Goal: Task Accomplishment & Management: Complete application form

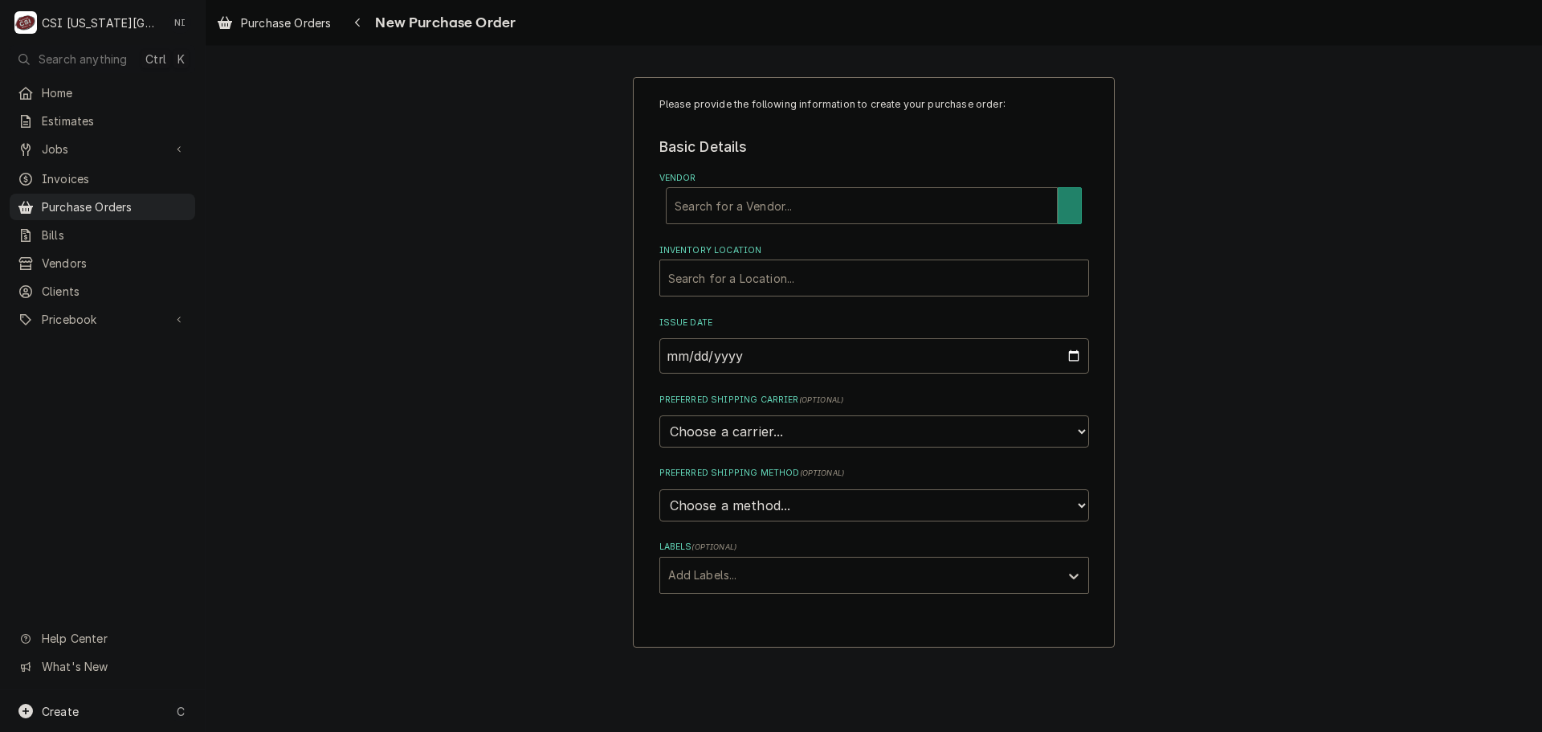
click at [868, 217] on div "Vendor" at bounding box center [862, 205] width 374 height 29
type input "home"
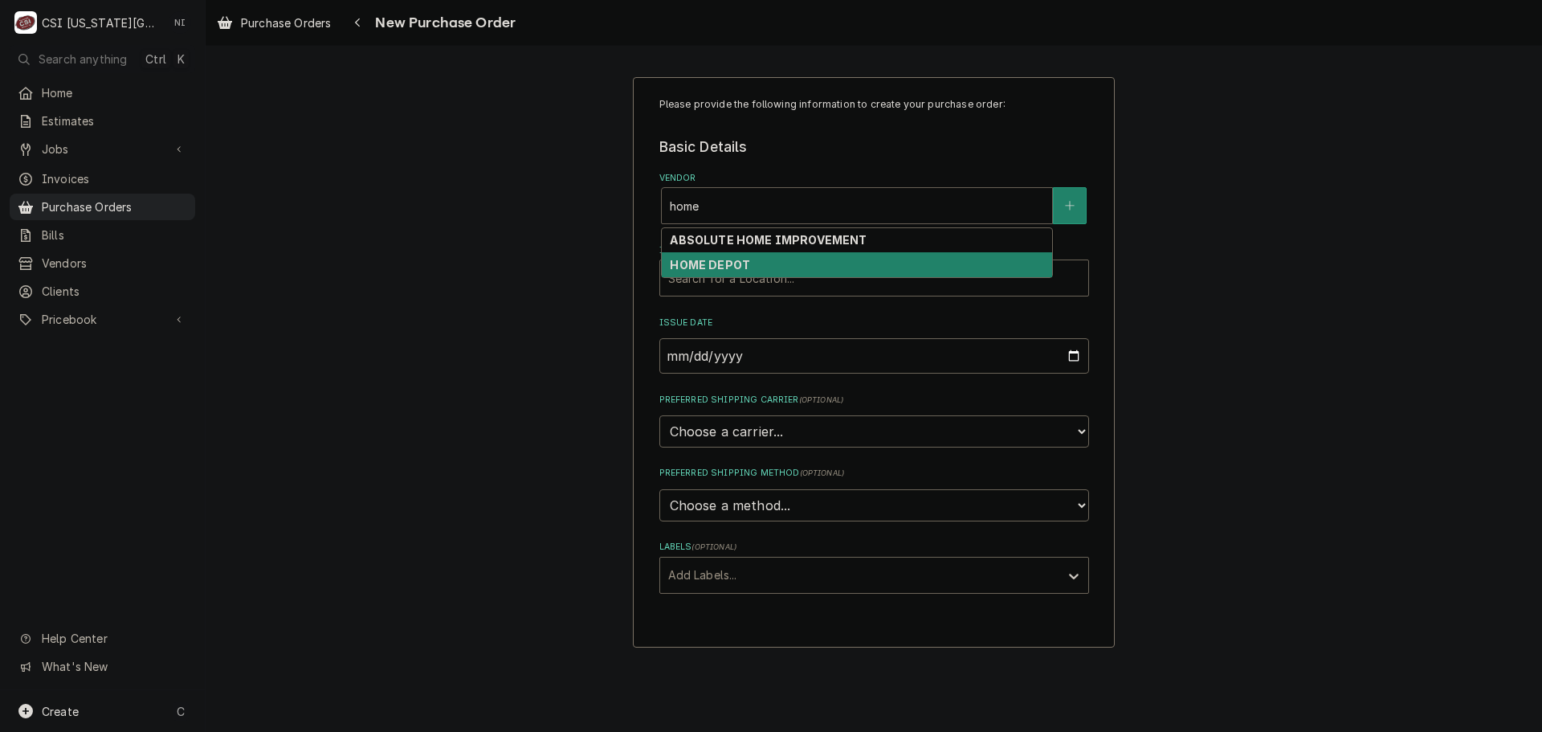
click at [763, 259] on div "HOME DEPOT" at bounding box center [857, 264] width 390 height 25
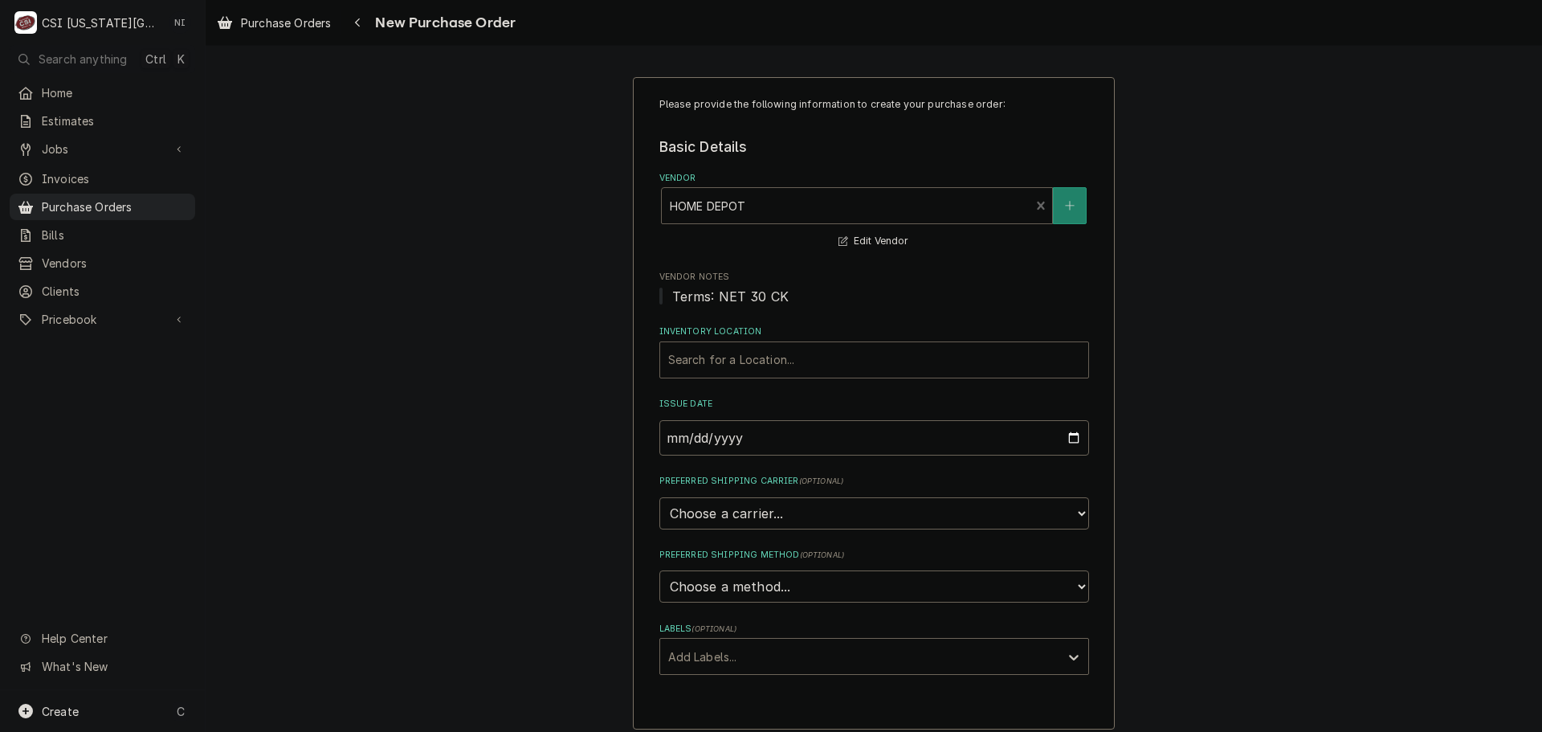
click at [784, 364] on div "Inventory Location" at bounding box center [874, 359] width 412 height 29
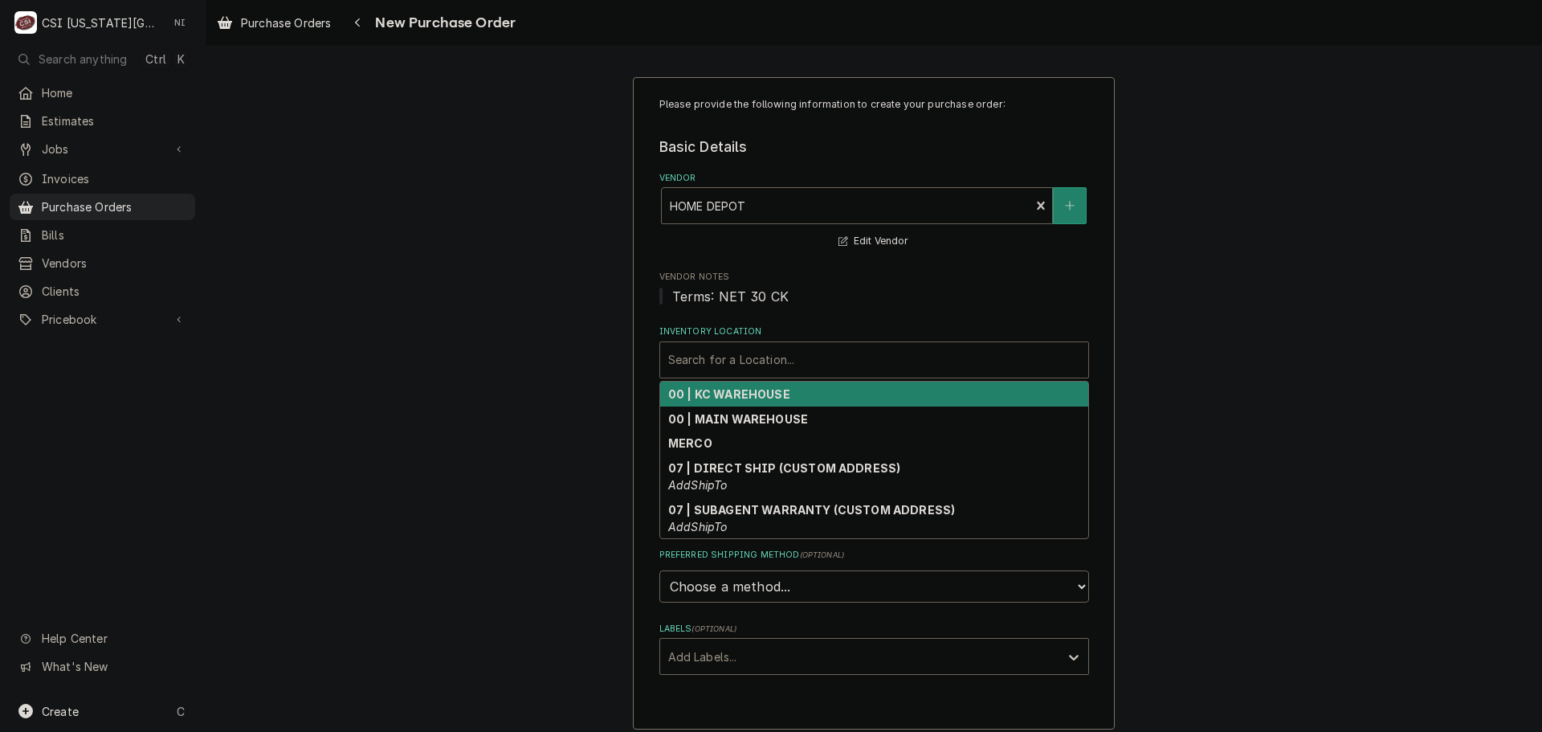
click at [754, 402] on div "00 | KC WAREHOUSE" at bounding box center [874, 394] width 428 height 25
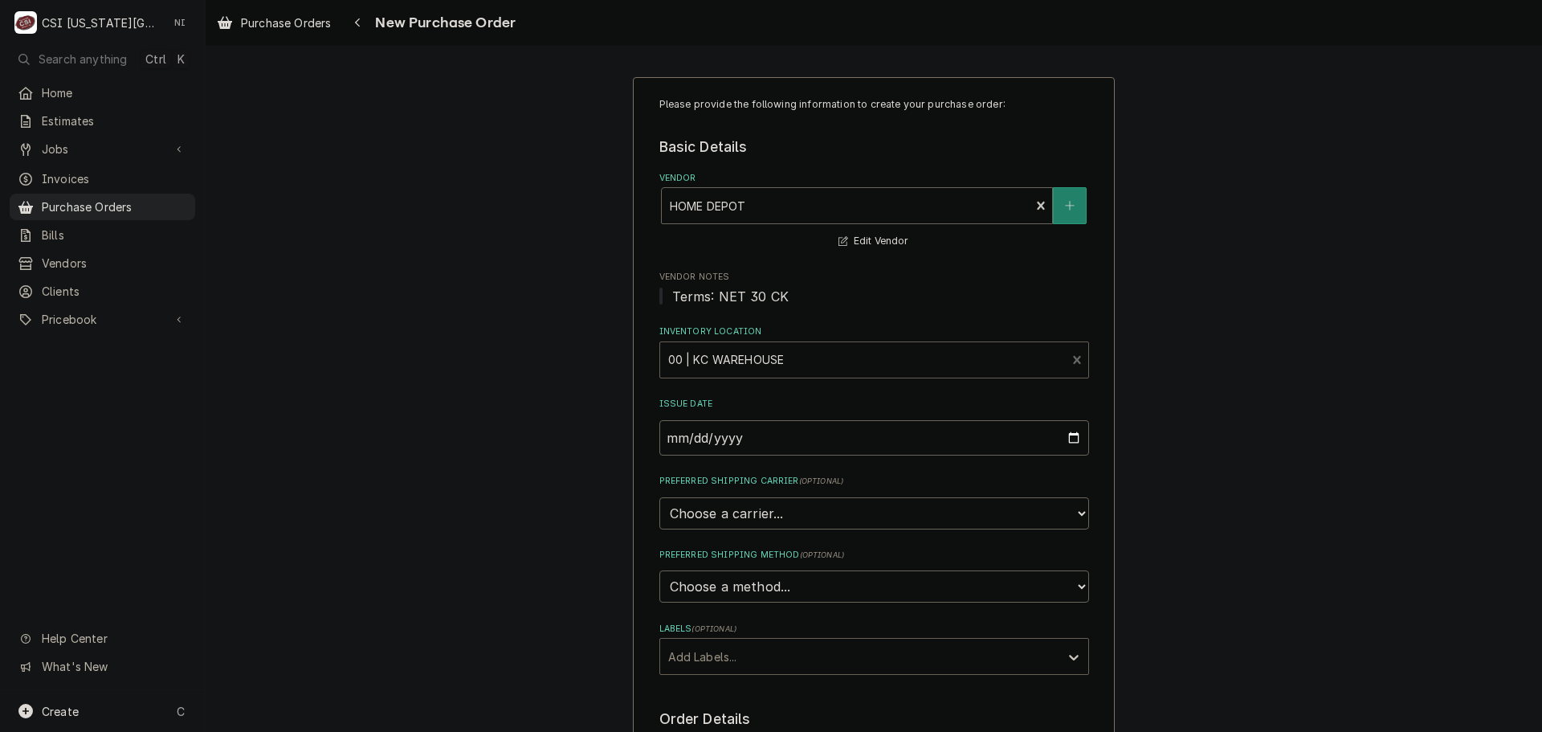
drag, startPoint x: 733, startPoint y: 662, endPoint x: 725, endPoint y: 672, distance: 13.7
click at [733, 664] on div "Labels" at bounding box center [859, 656] width 383 height 29
click at [728, 707] on div "² Local Pickup 🛍️" at bounding box center [874, 716] width 428 height 25
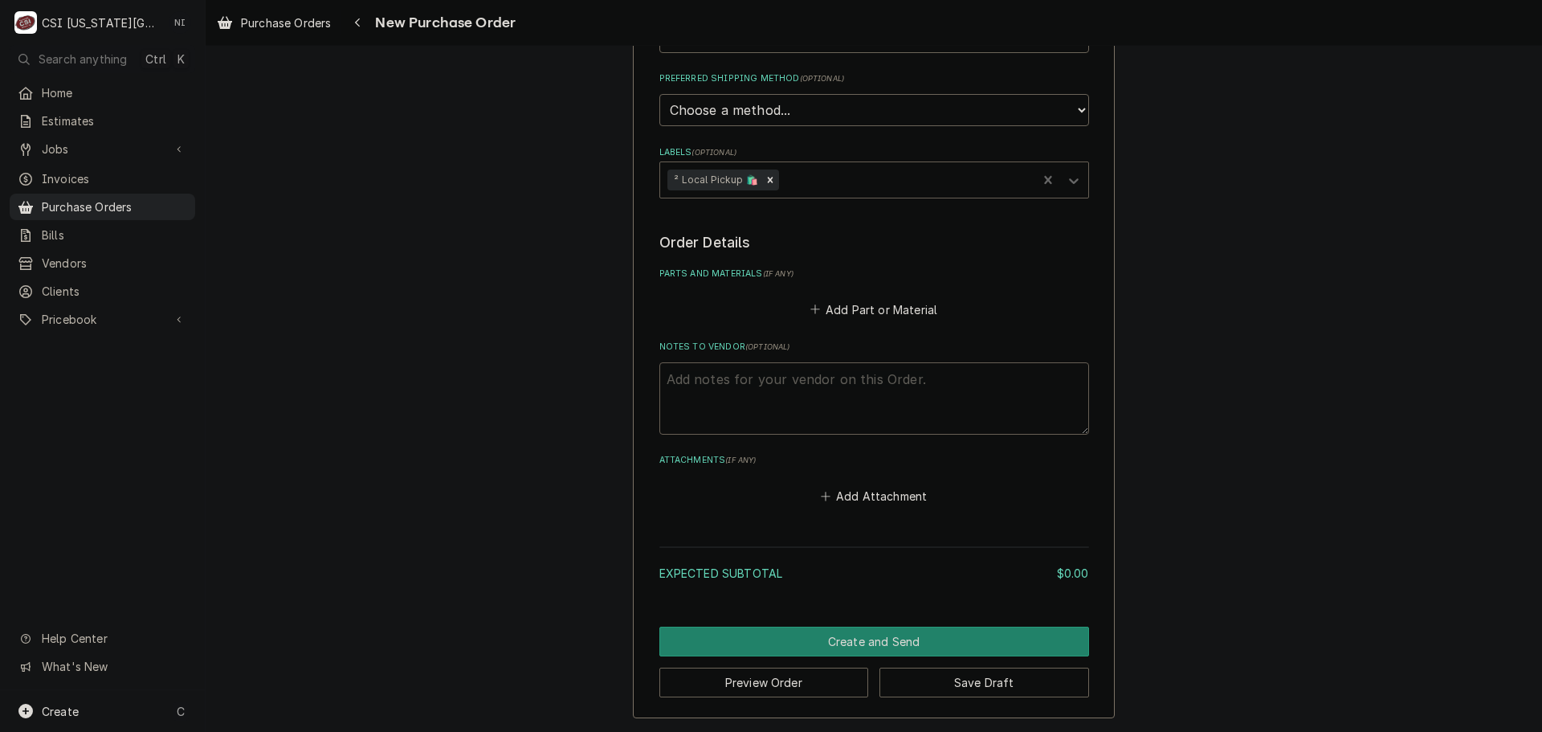
click at [749, 382] on textarea "Notes to Vendor ( optional )" at bounding box center [875, 398] width 430 height 72
type textarea "x"
type textarea "t"
type textarea "x"
type textarea "ty"
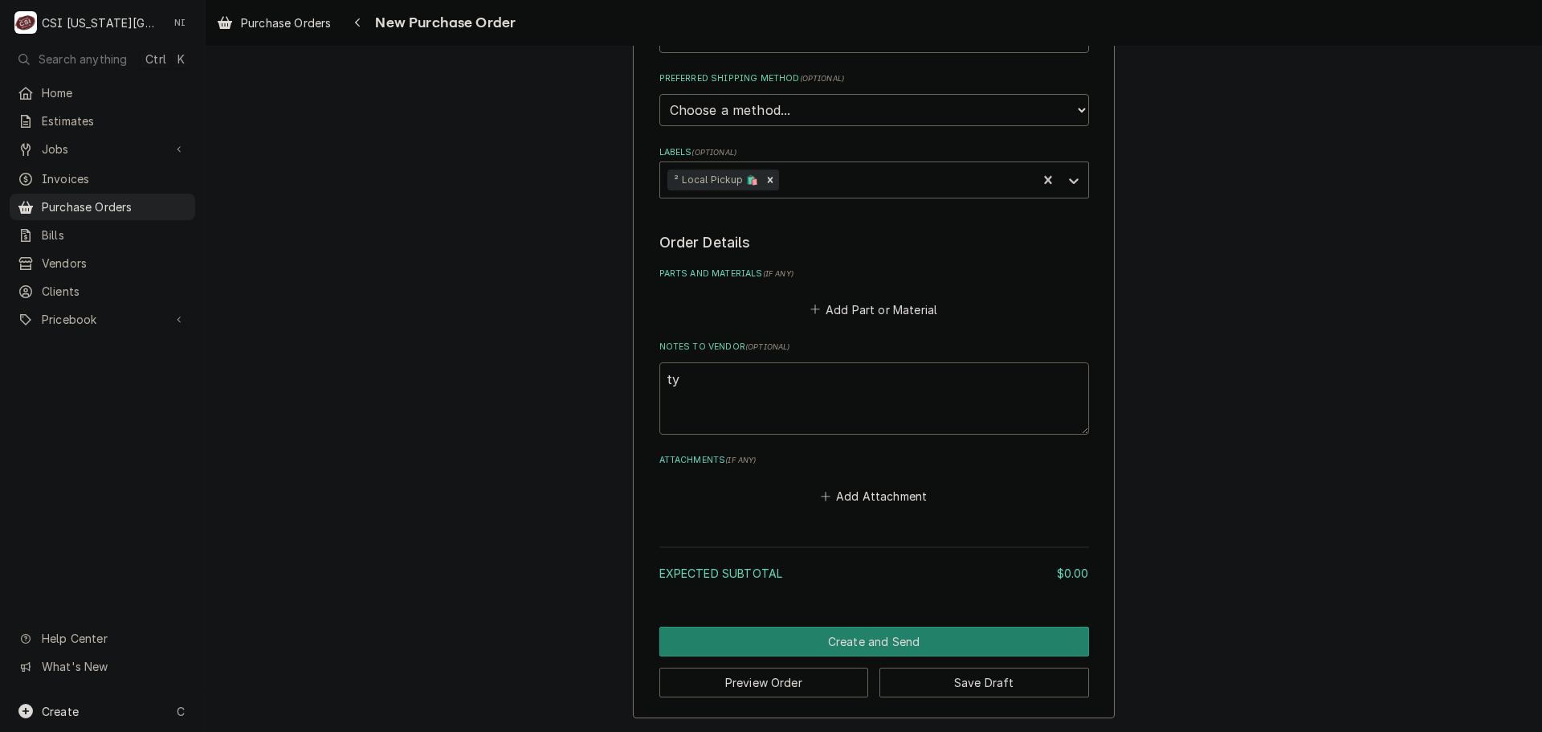
type textarea "x"
type textarea "tyle"
type textarea "x"
type textarea "[PERSON_NAME]"
click at [897, 309] on button "Add Part or Material" at bounding box center [873, 309] width 133 height 22
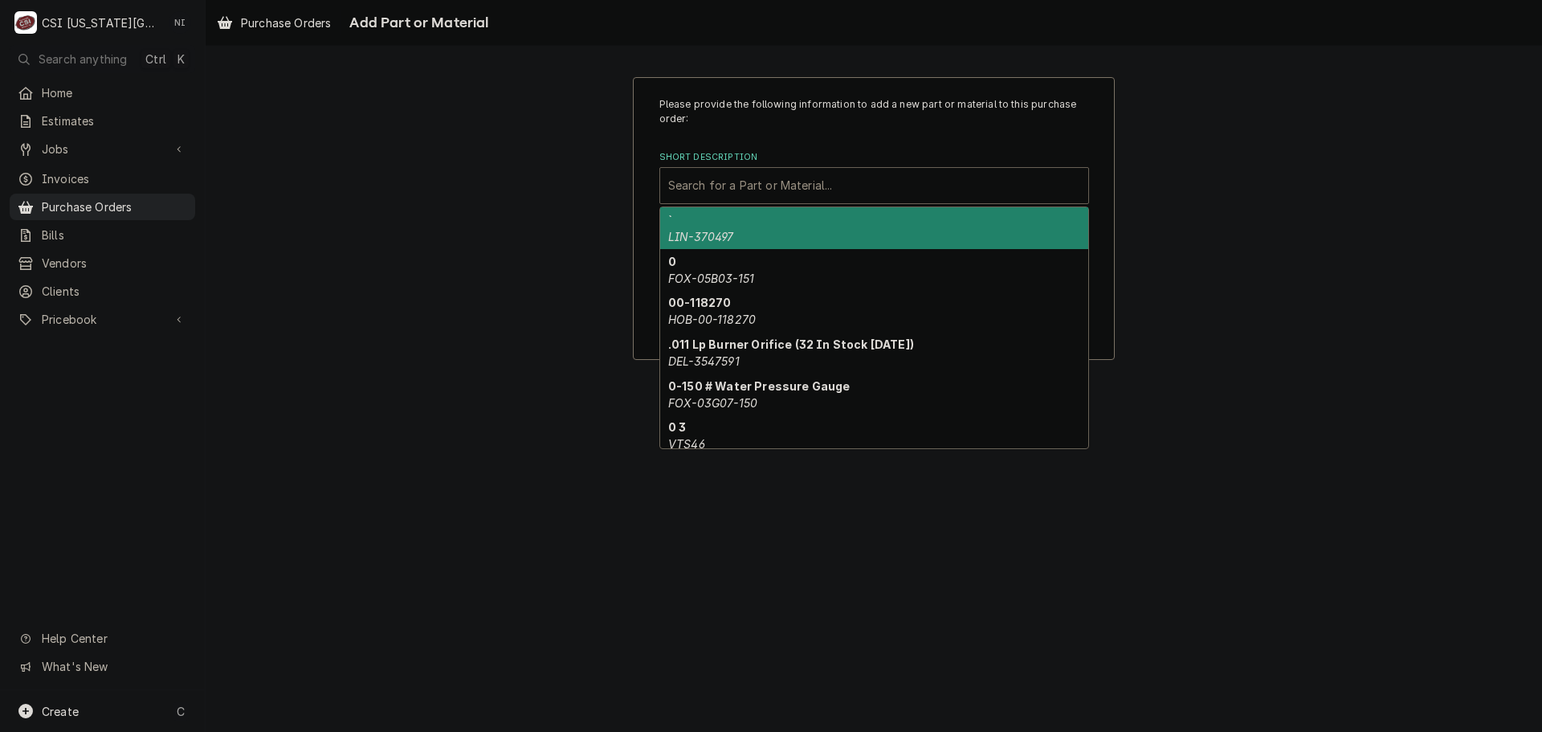
click at [780, 181] on div "Short Description" at bounding box center [874, 185] width 412 height 29
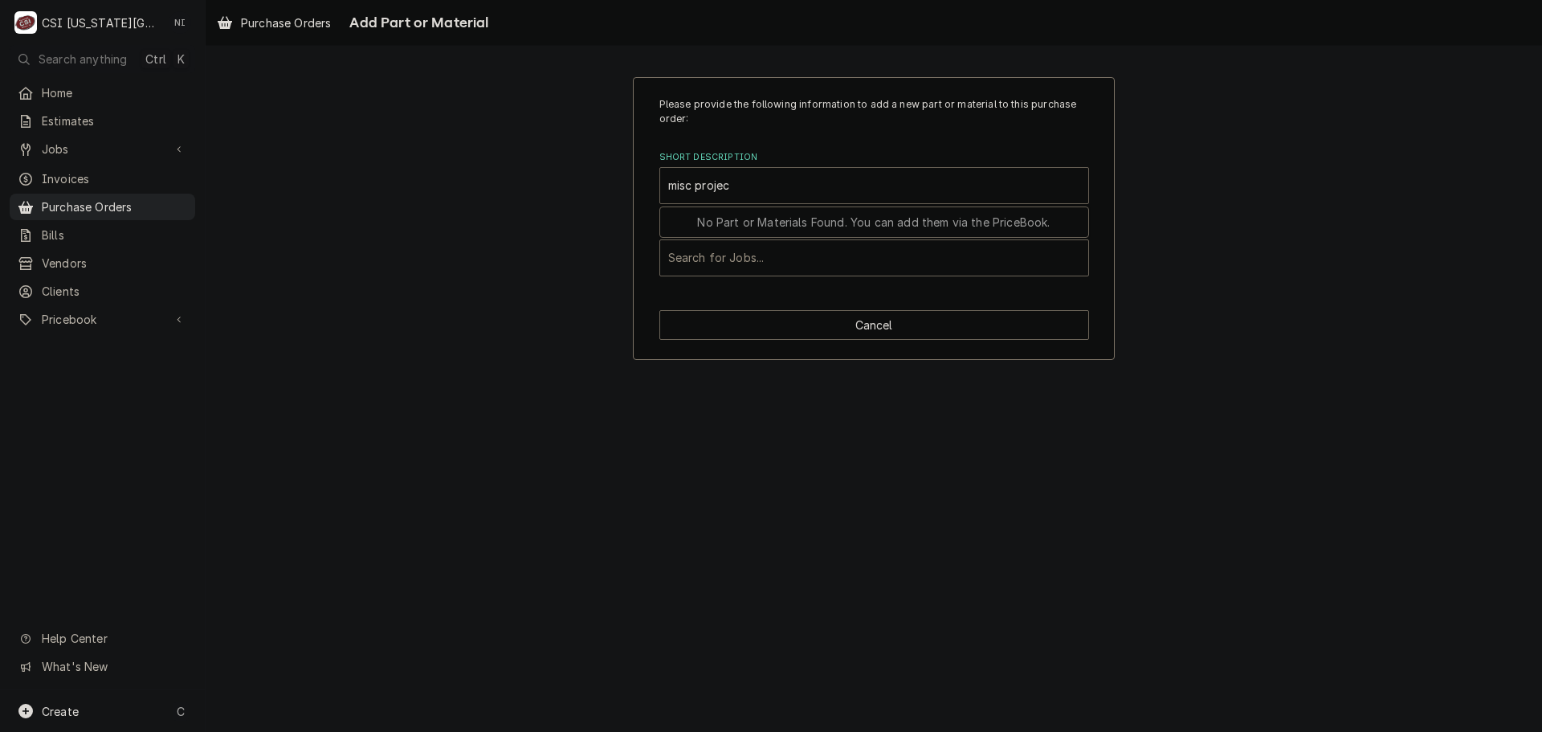
type input "misc project"
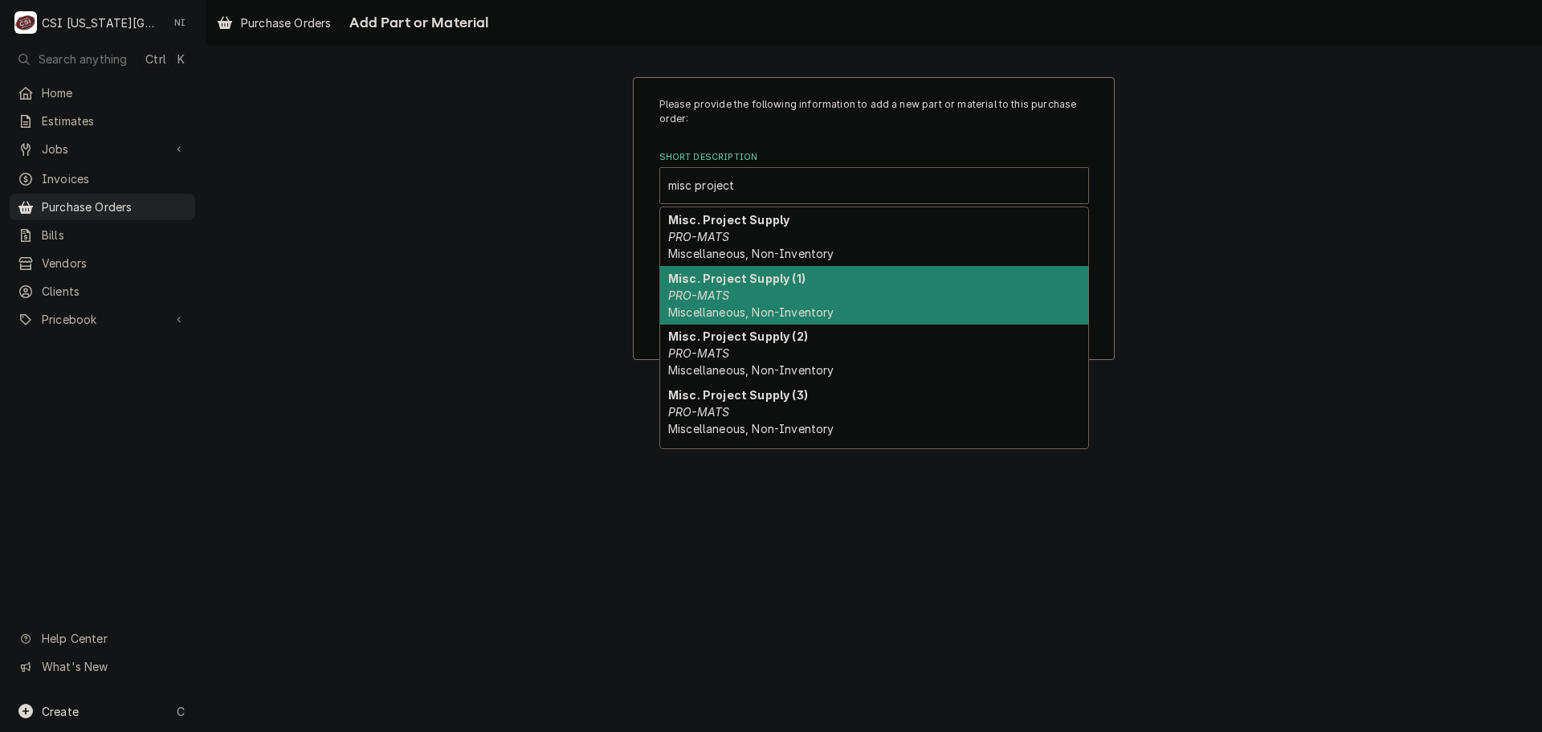
click at [766, 293] on div "Misc. Project Supply (1) PRO-MATS Miscellaneous, Non-Inventory" at bounding box center [874, 295] width 428 height 59
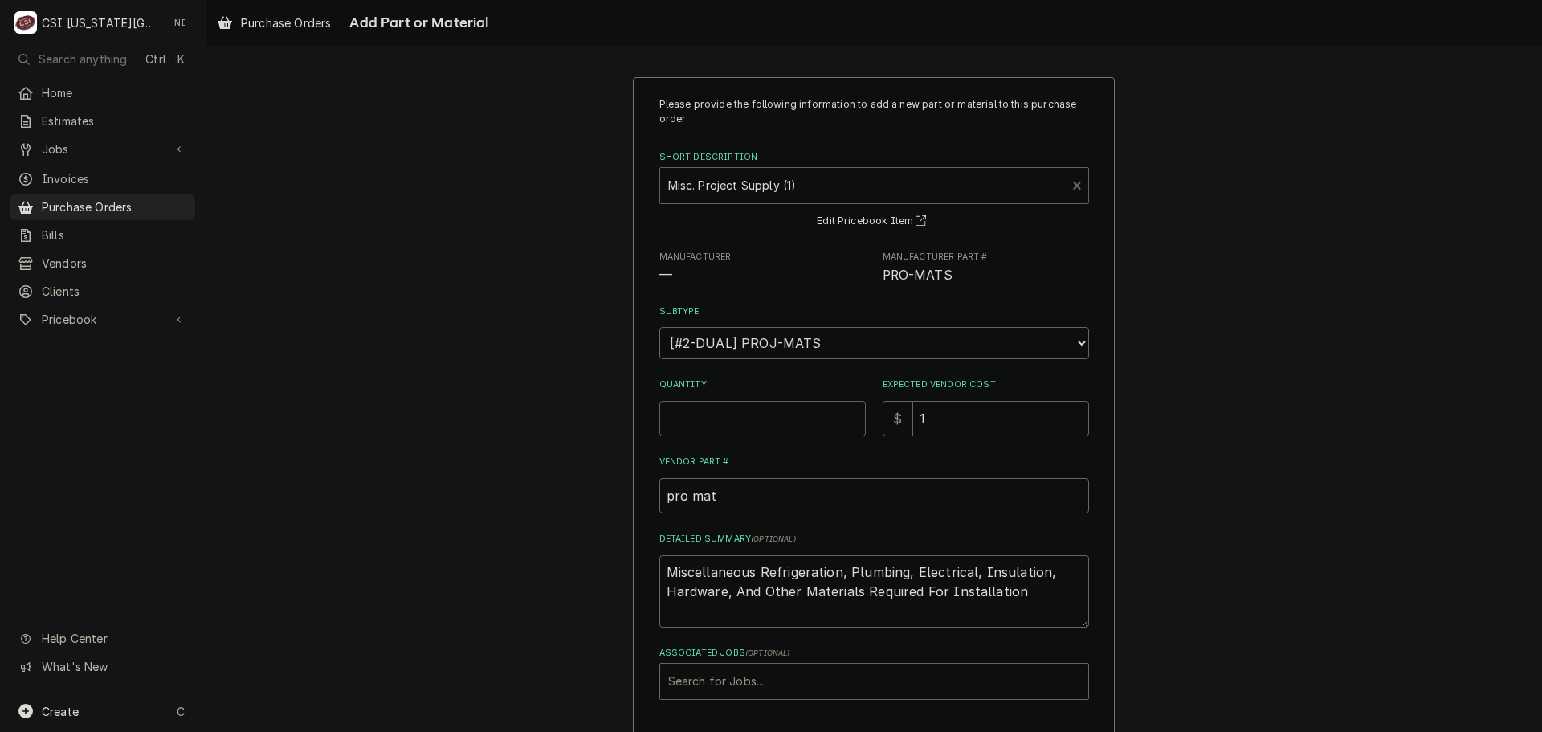
click at [746, 415] on input "Quantity" at bounding box center [763, 418] width 206 height 35
type textarea "x"
type input "1"
type textarea "x"
type input "0"
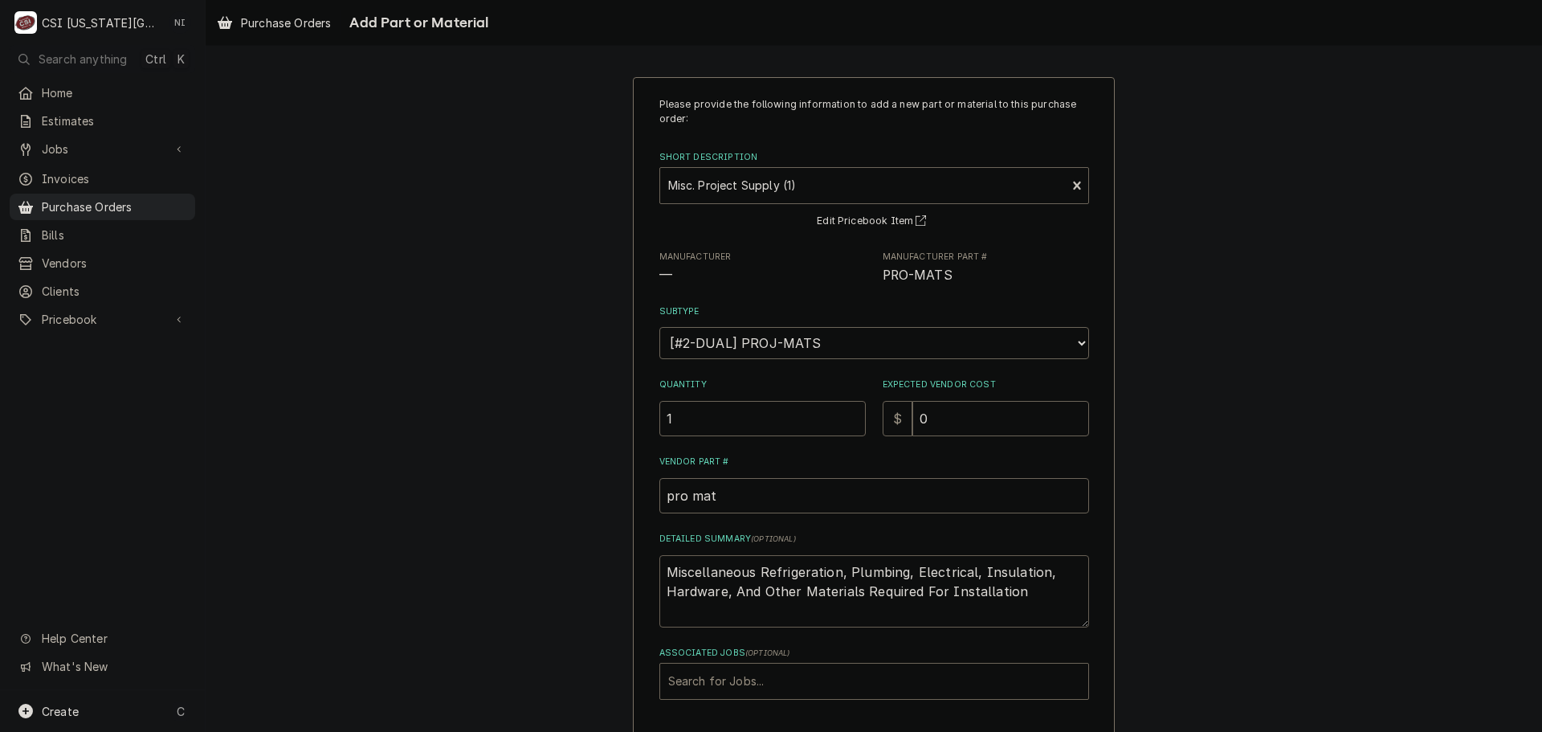
drag, startPoint x: 1023, startPoint y: 582, endPoint x: 345, endPoint y: 468, distance: 687.6
click at [346, 468] on div "Please provide the following information to add a new part or material to this …" at bounding box center [874, 430] width 1337 height 735
type textarea "x"
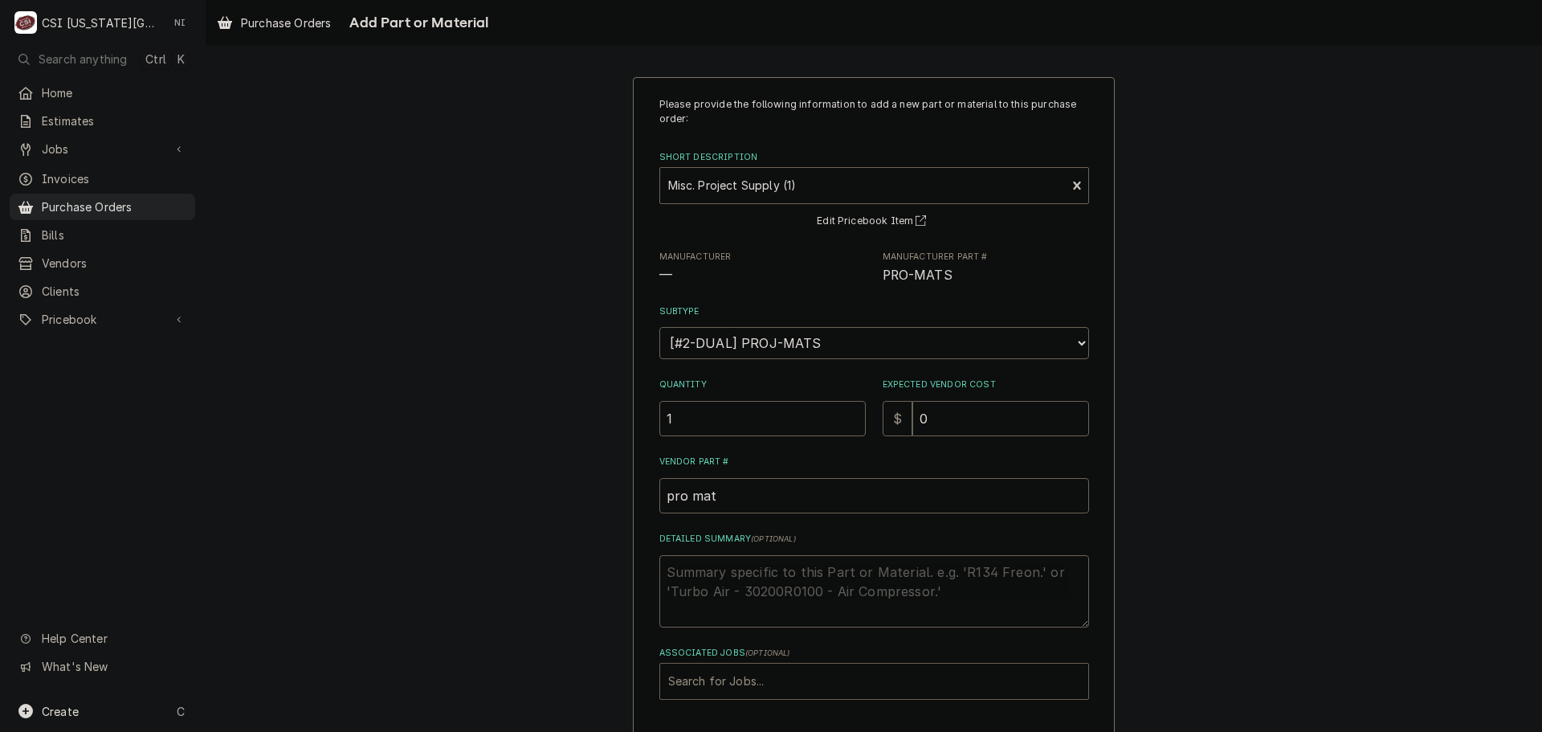
drag, startPoint x: 747, startPoint y: 687, endPoint x: 758, endPoint y: 691, distance: 11.2
click at [757, 691] on div "Associated Jobs" at bounding box center [874, 681] width 412 height 29
type input "45713"
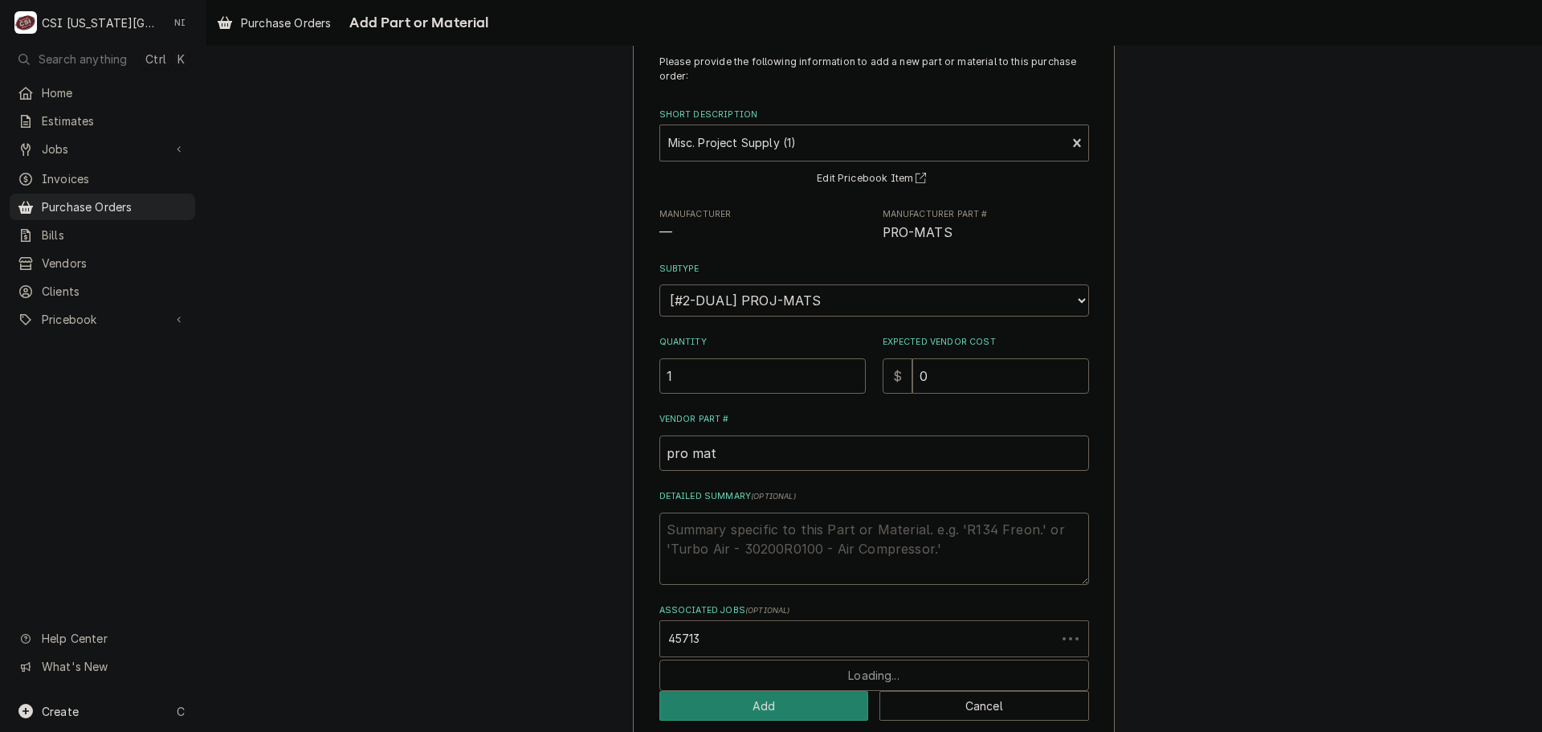
scroll to position [66, 0]
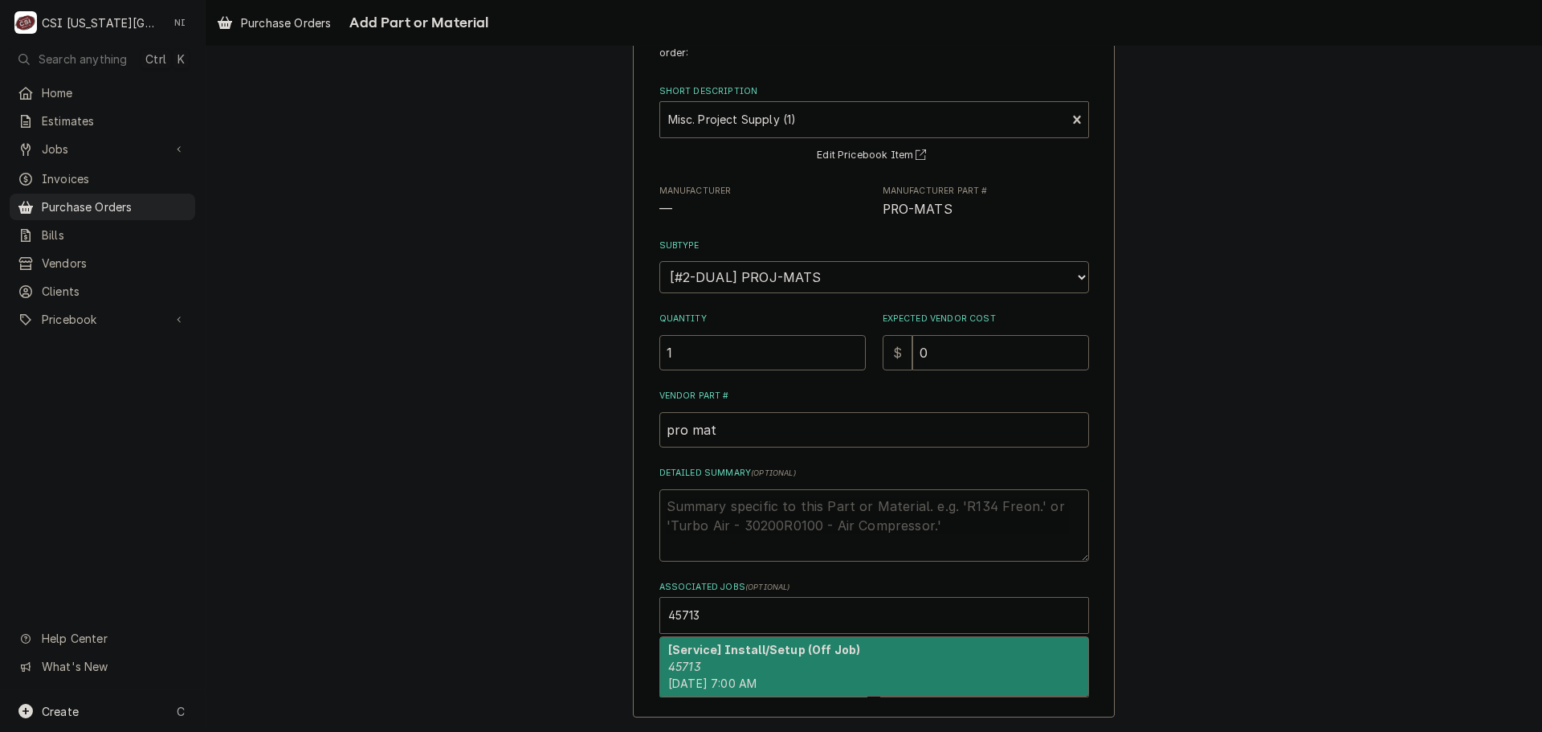
click at [727, 653] on strong "[Service] Install/Setup (Off Job)" at bounding box center [764, 650] width 192 height 14
type textarea "x"
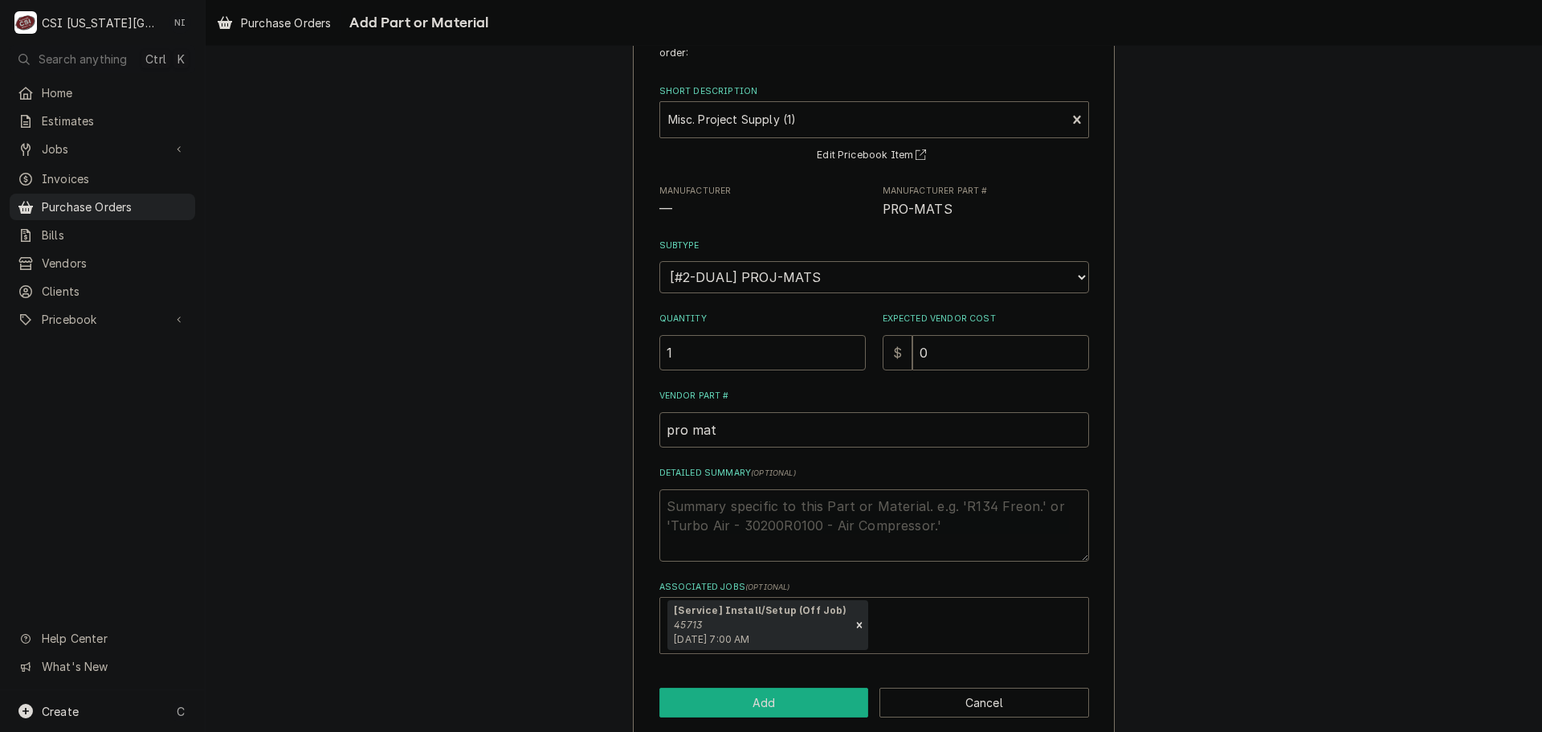
click at [749, 711] on button "Add" at bounding box center [765, 703] width 210 height 30
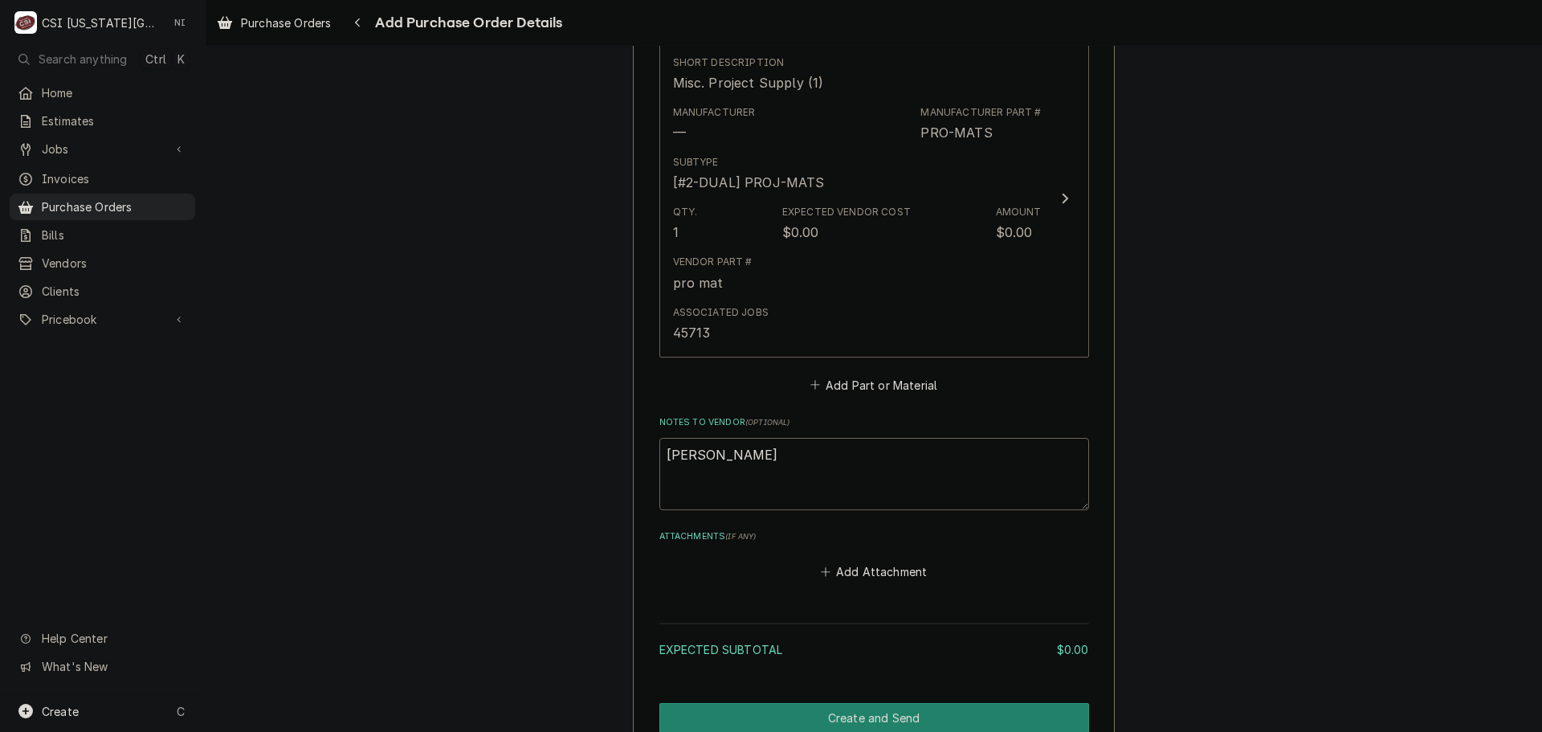
scroll to position [722, 0]
drag, startPoint x: 912, startPoint y: 709, endPoint x: 1073, endPoint y: 678, distance: 164.3
click at [909, 709] on button "Create and Send" at bounding box center [875, 722] width 430 height 30
type textarea "x"
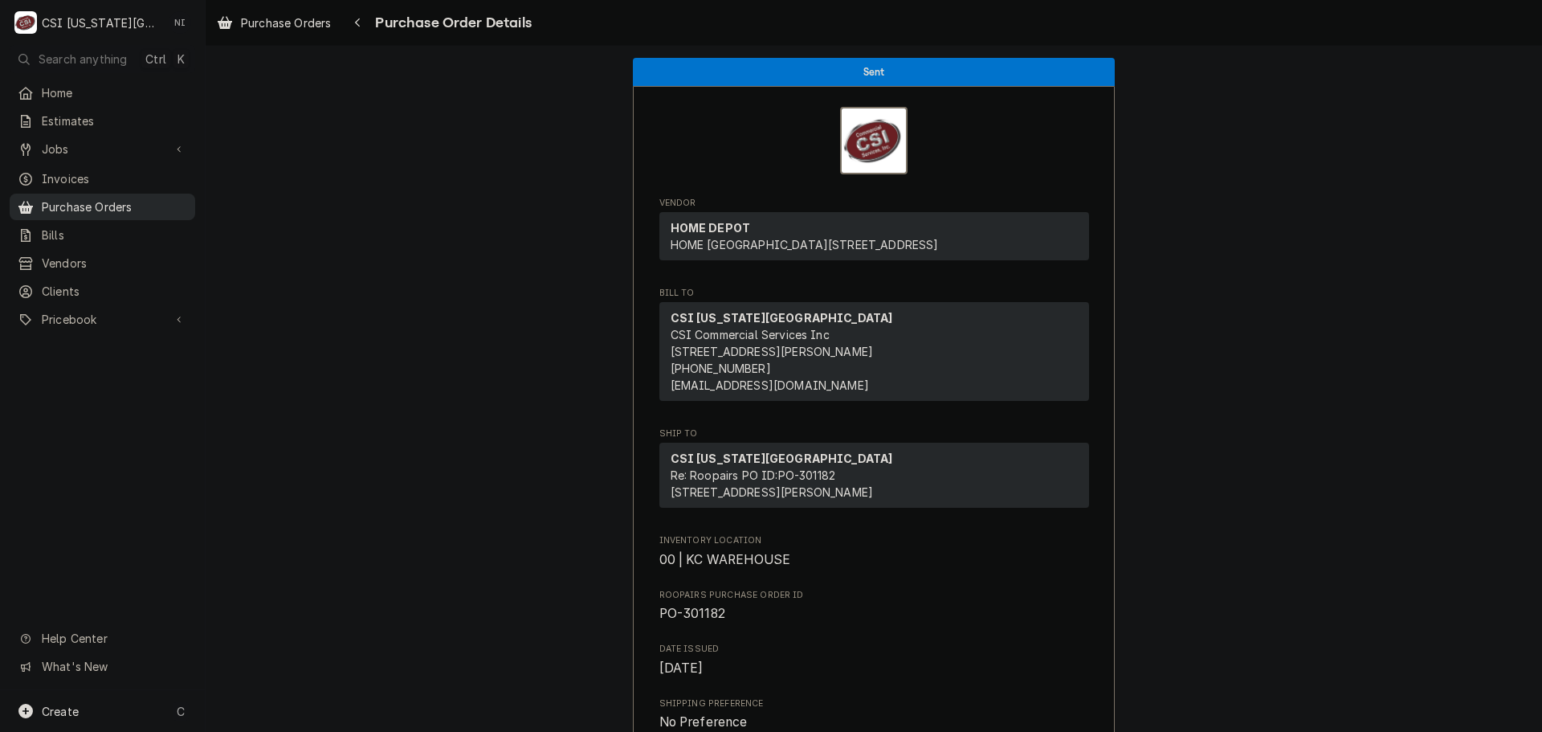
drag, startPoint x: 97, startPoint y: 194, endPoint x: 113, endPoint y: 194, distance: 16.1
click at [99, 198] on span "Purchase Orders" at bounding box center [114, 206] width 145 height 17
